Goal: Transaction & Acquisition: Download file/media

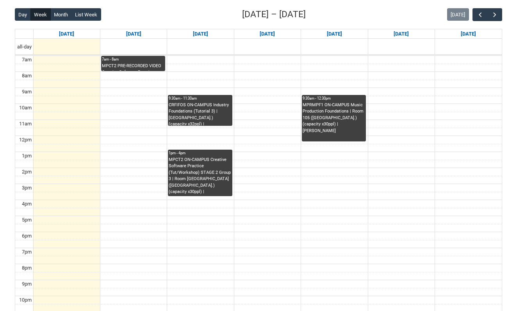
scroll to position [201, 0]
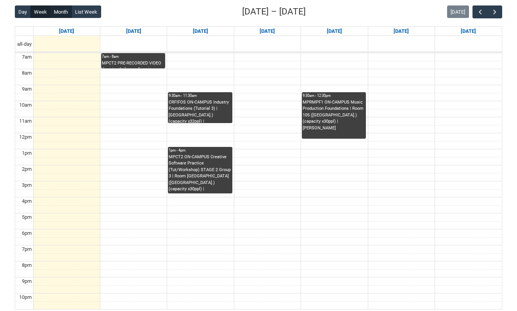
click at [63, 15] on button "Month" at bounding box center [60, 11] width 21 height 12
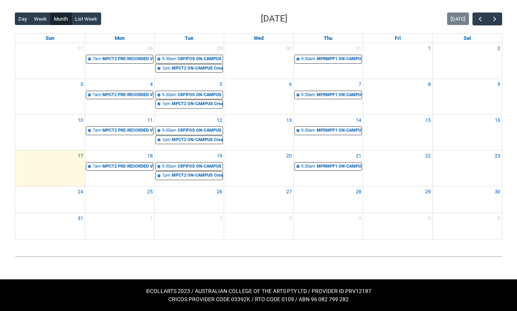
scroll to position [156, 0]
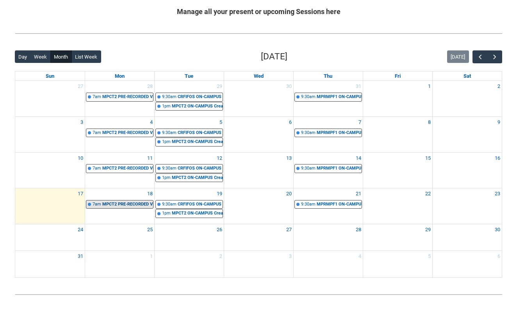
click at [135, 203] on div "MPCT2 PRE-RECORDED VIDEO Creative Software Practice (Lecture) STAGE 2 | Online …" at bounding box center [127, 204] width 51 height 7
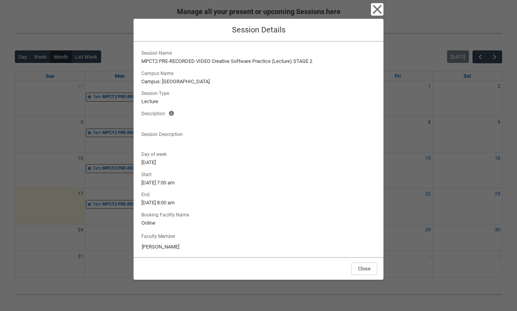
click at [379, 10] on icon "button" at bounding box center [377, 9] width 12 height 12
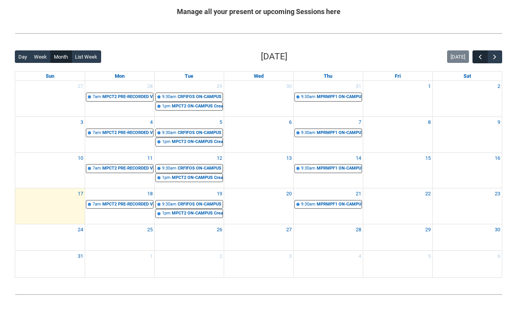
click at [477, 56] on span "button" at bounding box center [480, 57] width 8 height 8
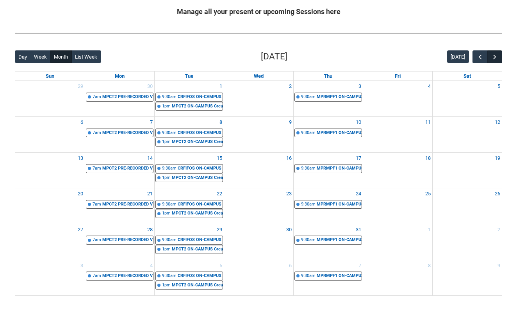
click at [498, 55] on span "button" at bounding box center [495, 57] width 8 height 8
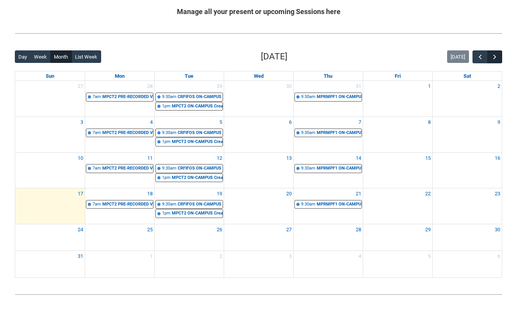
click at [498, 55] on span "button" at bounding box center [495, 57] width 8 height 8
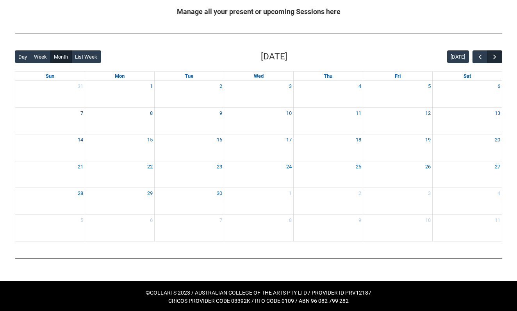
click at [498, 55] on span "button" at bounding box center [495, 57] width 8 height 8
click at [479, 59] on span "button" at bounding box center [480, 57] width 8 height 8
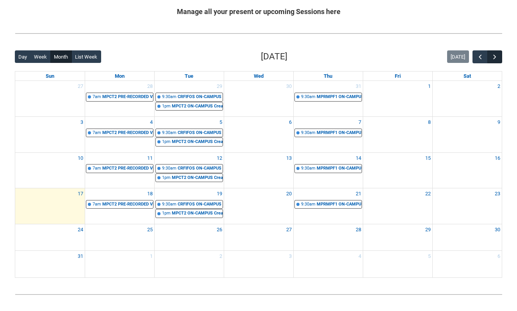
click at [497, 59] on span "button" at bounding box center [495, 57] width 8 height 8
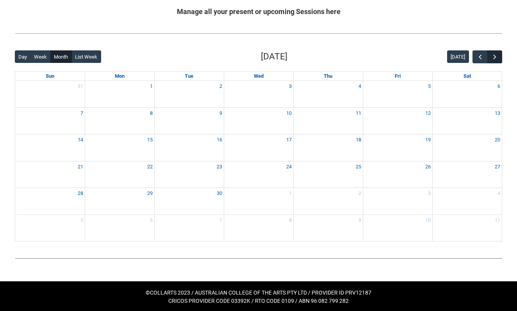
click at [497, 59] on span "button" at bounding box center [495, 57] width 8 height 8
click at [481, 58] on span "button" at bounding box center [480, 57] width 8 height 8
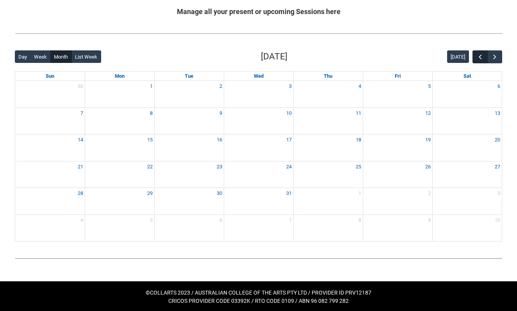
click at [481, 58] on span "button" at bounding box center [480, 57] width 8 height 8
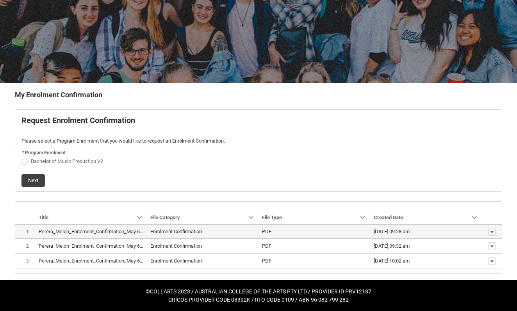
scroll to position [73, 0]
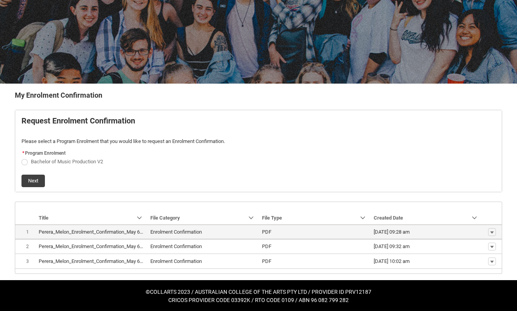
click at [102, 231] on lightning-base-formatted-text "Perera_Melon_Enrolment_Confirmation_May 6, 2025.pdf" at bounding box center [100, 232] width 123 height 6
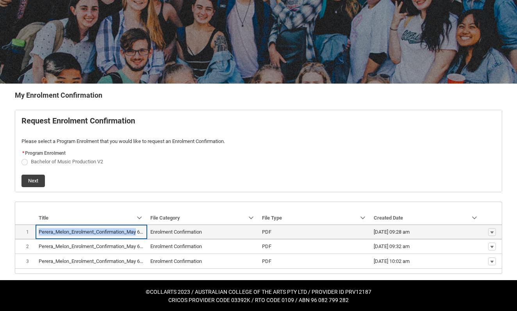
click at [102, 231] on lightning-base-formatted-text "Perera_Melon_Enrolment_Confirmation_May 6, 2025.pdf" at bounding box center [100, 232] width 123 height 6
click at [494, 230] on lightning-primitive-icon "button" at bounding box center [492, 231] width 5 height 5
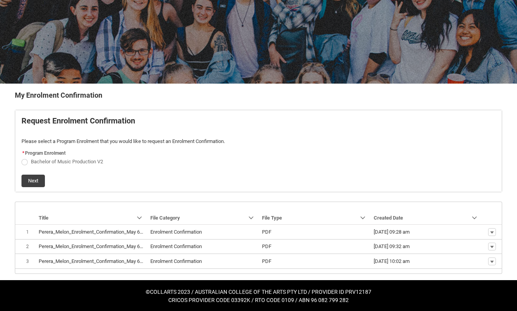
click at [360, 162] on span "Bachelor of Music Production V2" at bounding box center [258, 161] width 474 height 8
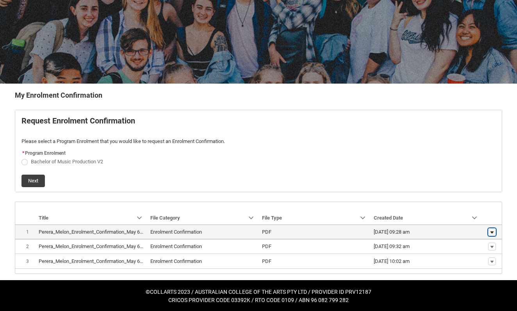
click at [492, 233] on lightning-primitive-icon "button" at bounding box center [492, 231] width 5 height 5
click at [471, 244] on span "Download" at bounding box center [473, 244] width 21 height 7
